Goal: Check status

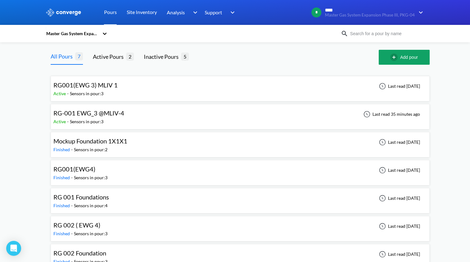
click at [150, 118] on div "RG-001 EWG_3 @MLIV-4 Active - Sensors in pour: 3 Last read 35 minutes ago" at bounding box center [240, 117] width 374 height 20
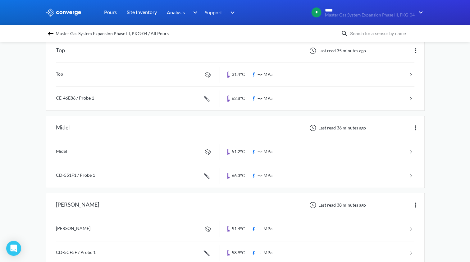
scroll to position [58, 0]
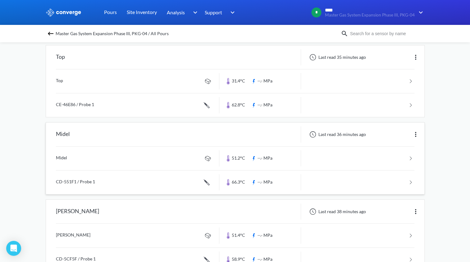
click at [259, 182] on link at bounding box center [235, 182] width 359 height 24
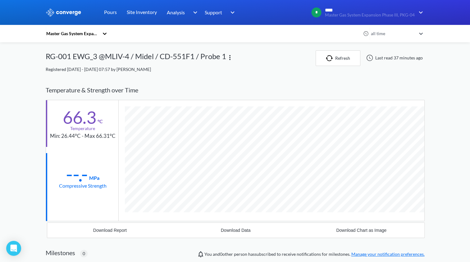
scroll to position [339, 379]
click at [446, 161] on div "MENU Master Gas System Expansion Phase III, PKG-04 Pours Site Inventory Analysi…" at bounding box center [235, 197] width 470 height 395
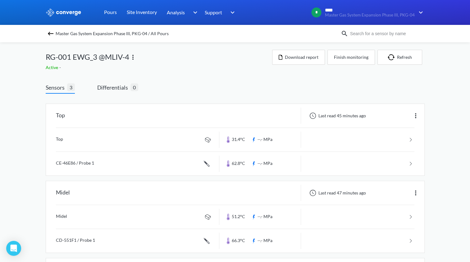
click at [229, 80] on div "Sensors 3 Differentials 0 Top Last read 45 minutes ago Top 31.4°C --.- MPa CE-4…" at bounding box center [235, 208] width 379 height 268
click at [112, 12] on link "Pours" at bounding box center [110, 12] width 13 height 25
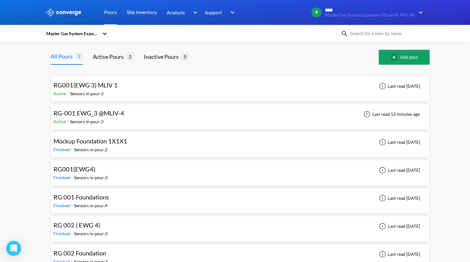
click at [142, 115] on div "RG-001 EWG_3 @MLIV-4 Active - Sensors in pour: 3 Last read 52 minutes ago" at bounding box center [240, 117] width 374 height 20
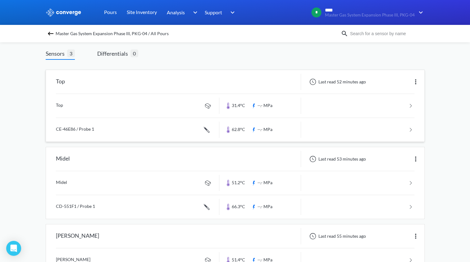
scroll to position [41, 0]
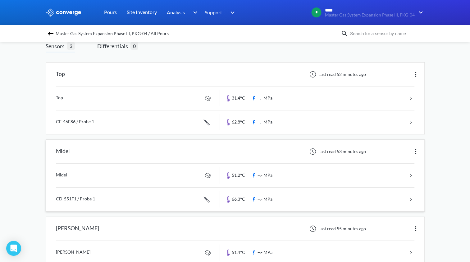
click at [176, 201] on link at bounding box center [235, 199] width 359 height 24
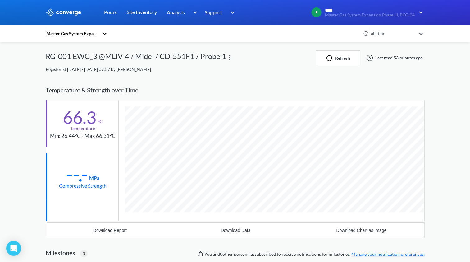
scroll to position [339, 379]
click at [242, 228] on div "Download Data" at bounding box center [236, 230] width 30 height 5
